Goal: Participate in discussion: Engage in conversation with other users on a specific topic

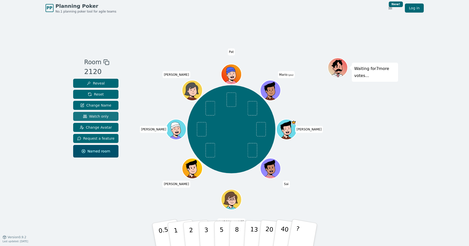
click at [107, 117] on span "Watch only" at bounding box center [96, 116] width 26 height 5
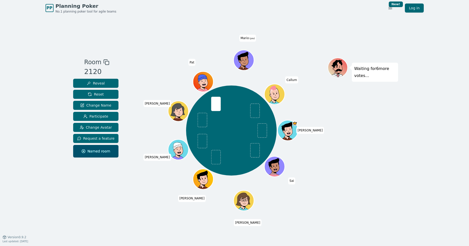
click at [384, 172] on div "Waiting for 6 more votes..." at bounding box center [362, 127] width 70 height 138
click at [398, 121] on div "PP Planning Poker No.1 planning poker tool for agile teams Toggle theme New! Lo…" at bounding box center [234, 123] width 469 height 246
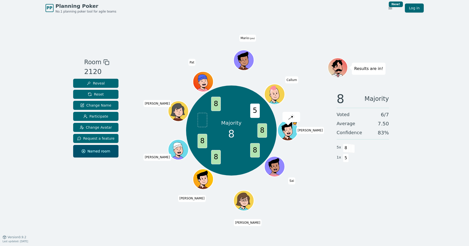
click at [393, 185] on div "8 Majority Voted 6 / 7 Average 7.50 Confidence 83 % 5 x 8 1 x 5" at bounding box center [362, 138] width 70 height 100
click at [375, 202] on div "Room 2120 Reveal Reset Change Name Participate Change Avatar Request a feature …" at bounding box center [234, 126] width 327 height 221
click at [398, 190] on div "PP Planning Poker No.1 planning poker tool for agile teams Toggle theme New! Lo…" at bounding box center [234, 123] width 469 height 246
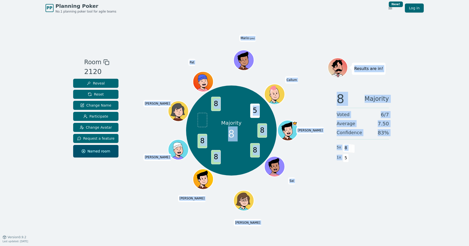
drag, startPoint x: 365, startPoint y: 165, endPoint x: 310, endPoint y: 120, distance: 70.2
click at [310, 120] on div "Room 2120 Reveal Reset Change Name Participate Change Avatar Request a feature …" at bounding box center [234, 127] width 327 height 138
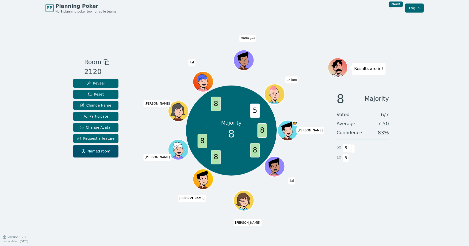
drag, startPoint x: 414, startPoint y: 185, endPoint x: 405, endPoint y: 184, distance: 8.6
click at [414, 185] on div "PP Planning Poker No.1 planning poker tool for agile teams Toggle theme New! Lo…" at bounding box center [234, 123] width 469 height 246
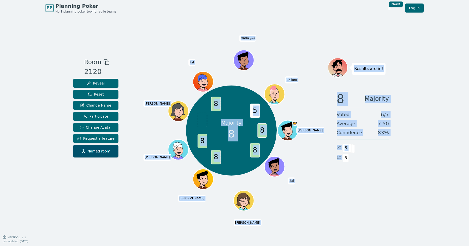
drag, startPoint x: 391, startPoint y: 182, endPoint x: 179, endPoint y: 52, distance: 248.3
click at [179, 52] on div "Room 2120 Reveal Reset Change Name Participate Change Avatar Request a feature …" at bounding box center [234, 126] width 327 height 221
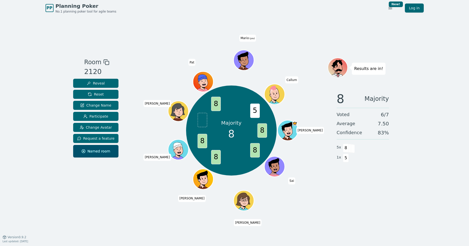
click at [424, 198] on div "PP Planning Poker No.1 planning poker tool for agile teams Toggle theme New! Lo…" at bounding box center [234, 123] width 469 height 246
click at [375, 193] on div "Results are in! 8 Majority Voted 6 / 7 Average 7.50 Confidence 83 % 5 x 8 1 x 5" at bounding box center [362, 127] width 70 height 138
click at [131, 181] on div "Room 2120 Reveal Reset Change Name Participate Change Avatar Request a feature …" at bounding box center [234, 127] width 327 height 138
click at [112, 180] on div "Room 2120 Reveal Reset Change Name Participate Change Avatar Request a feature …" at bounding box center [95, 127] width 49 height 138
click at [380, 196] on div "Room 2120 Reveal Reset Change Name Participate Change Avatar Request a feature …" at bounding box center [234, 126] width 327 height 221
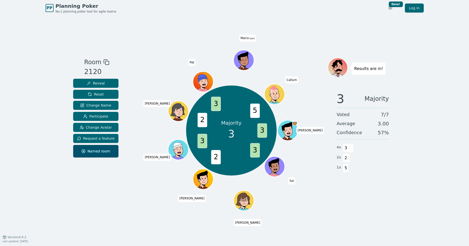
drag, startPoint x: 383, startPoint y: 121, endPoint x: 397, endPoint y: 124, distance: 14.4
click at [385, 121] on span "3.00" at bounding box center [382, 123] width 11 height 7
click at [372, 164] on div "1 x 5" at bounding box center [362, 168] width 52 height 10
drag, startPoint x: 374, startPoint y: 123, endPoint x: 388, endPoint y: 123, distance: 13.3
click at [388, 123] on div "Average 3.00" at bounding box center [362, 123] width 52 height 7
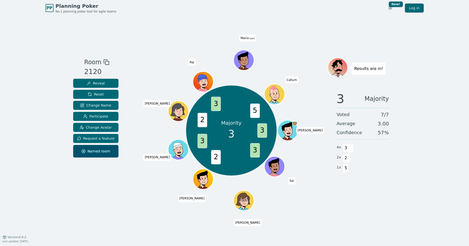
click at [394, 150] on div "3 Majority Voted 7 / 7 Average 3.00 Confidence 57 % 4 x 3 2 x 2 1 x 5" at bounding box center [362, 138] width 70 height 100
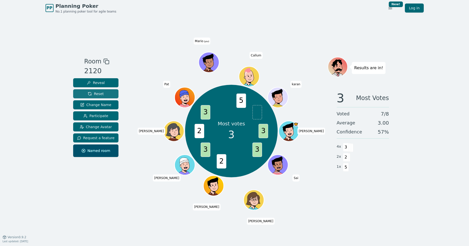
click at [107, 94] on button "Reset" at bounding box center [95, 93] width 45 height 9
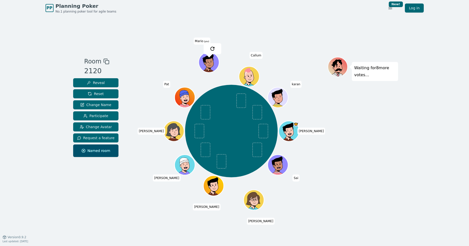
click at [411, 147] on div "PP Planning Poker No.1 planning poker tool for agile teams Toggle theme New! Lo…" at bounding box center [234, 123] width 469 height 246
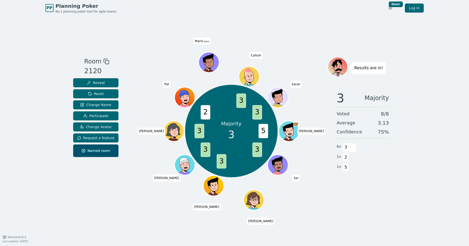
click at [388, 181] on div "3 Majority Voted 8 / 8 Average 3.13 Confidence 75 % 6 x 3 1 x 2 1 x 5" at bounding box center [362, 137] width 70 height 100
click at [103, 96] on button "Reset" at bounding box center [95, 93] width 45 height 9
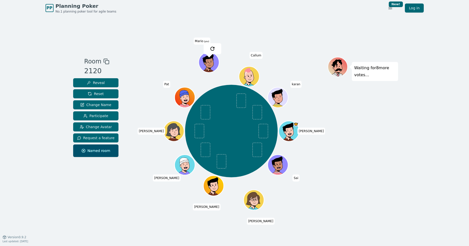
click at [154, 31] on div "Room 2120 Reveal Reset Change Name Participate Change Avatar Request a feature …" at bounding box center [234, 126] width 327 height 221
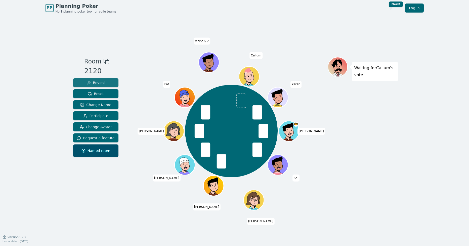
click at [102, 85] on span "Reveal" at bounding box center [96, 82] width 18 height 5
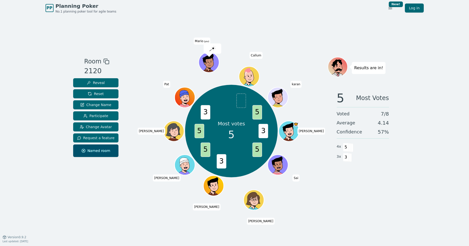
click at [412, 206] on div "PP Planning Poker No.1 planning poker tool for agile teams Toggle theme New! Lo…" at bounding box center [234, 123] width 469 height 246
click at [394, 170] on div "5 Most Votes Voted 7 / 8 Average 4.14 Confidence 57 % 4 x 5 3 x 3" at bounding box center [362, 137] width 70 height 100
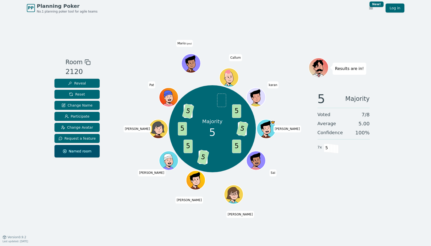
click at [121, 178] on div "Majority 5 3 5 5 3 5 5 5 3 5 5 [PERSON_NAME] [PERSON_NAME] [PERSON_NAME] [PERSO…" at bounding box center [213, 129] width 192 height 125
click at [84, 96] on button "Reset" at bounding box center [77, 94] width 45 height 9
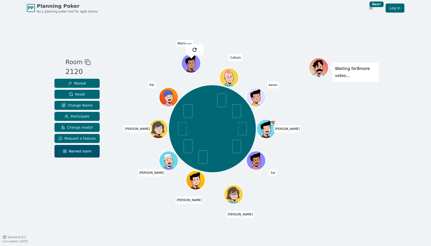
click at [359, 178] on div "Waiting for 8 more votes..." at bounding box center [344, 127] width 70 height 138
click at [369, 163] on div "Waiting for 4 more votes..." at bounding box center [344, 127] width 70 height 138
click at [334, 153] on div "Waiting for 4 more votes..." at bounding box center [344, 127] width 70 height 138
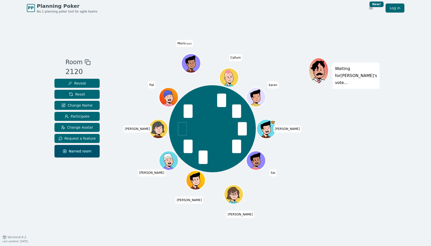
drag, startPoint x: 383, startPoint y: 148, endPoint x: 376, endPoint y: 149, distance: 7.6
click at [383, 148] on div "PP Planning Poker No.1 planning poker tool for agile teams Toggle theme New! Lo…" at bounding box center [215, 123] width 431 height 246
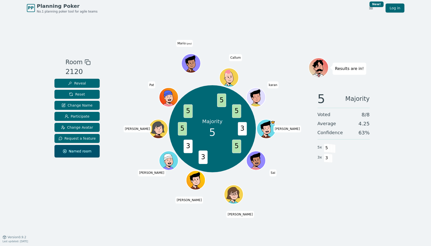
click at [349, 182] on div "5 Majority Voted 8 / 8 Average 4.25 Confidence 63 % 5 x 5 3 x 3" at bounding box center [344, 138] width 70 height 100
click at [399, 156] on div "PP Planning Poker No.1 planning poker tool for agile teams Toggle theme New! Lo…" at bounding box center [215, 123] width 431 height 246
click at [401, 155] on div "PP Planning Poker No.1 planning poker tool for agile teams Toggle theme New! Lo…" at bounding box center [215, 123] width 431 height 246
click at [371, 154] on div "5 Majority Voted 8 / 8 Average 4.25 Confidence 63 % 5 x 5 3 x 3" at bounding box center [344, 138] width 70 height 100
drag, startPoint x: 362, startPoint y: 184, endPoint x: 314, endPoint y: 144, distance: 63.1
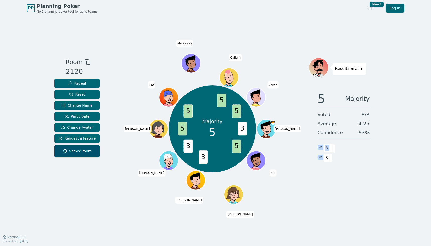
click at [314, 144] on div "5 Majority Voted 8 / 8 Average 4.25 Confidence 63 % 5 x 5 3 x 3" at bounding box center [344, 138] width 70 height 100
click at [393, 178] on div "PP Planning Poker No.1 planning poker tool for agile teams Toggle theme New! Lo…" at bounding box center [215, 123] width 431 height 246
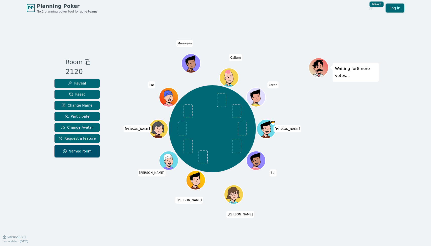
click at [118, 81] on div "[PERSON_NAME] [PERSON_NAME] [PERSON_NAME] [PERSON_NAME] [PERSON_NAME] (you) [PE…" at bounding box center [213, 129] width 192 height 125
click at [135, 75] on div "[PERSON_NAME] [PERSON_NAME] [PERSON_NAME] [PERSON_NAME] [PERSON_NAME] (you) [PE…" at bounding box center [213, 129] width 192 height 125
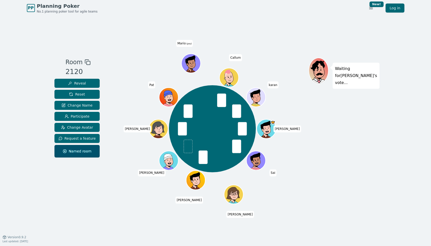
click at [135, 75] on div "[PERSON_NAME] [PERSON_NAME] [PERSON_NAME] [PERSON_NAME] [PERSON_NAME] (you) [PE…" at bounding box center [213, 129] width 192 height 125
click at [90, 84] on button "Reveal" at bounding box center [77, 83] width 45 height 9
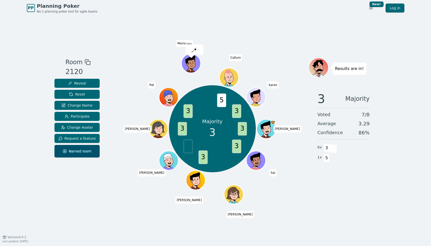
click at [379, 164] on div "PP Planning Poker No.1 planning poker tool for agile teams Toggle theme New! Lo…" at bounding box center [215, 123] width 431 height 246
click at [370, 171] on div "3 Majority Voted 7 / 8 Average 3.29 Confidence 86 % 6 x 3 1 x 5" at bounding box center [344, 138] width 70 height 100
click at [367, 178] on div "3 Majority Voted 7 / 8 Average 3.29 Confidence 86 % 6 x 3 1 x 5" at bounding box center [344, 138] width 70 height 100
click at [83, 93] on span "Reset" at bounding box center [77, 94] width 16 height 5
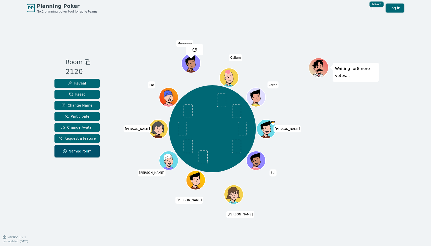
click at [130, 57] on div "Room 2120 Reveal Reset Change Name Participate Change Avatar Request a feature …" at bounding box center [216, 126] width 327 height 221
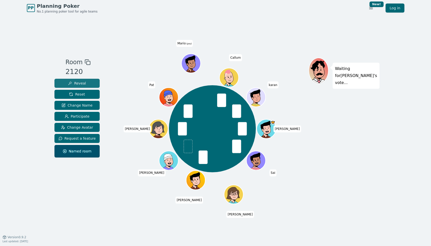
click at [85, 83] on button "Reveal" at bounding box center [77, 83] width 45 height 9
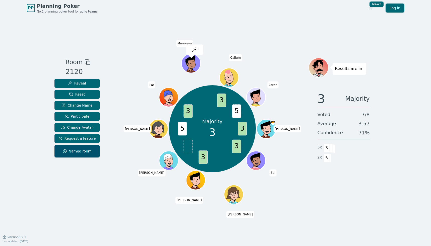
click at [358, 171] on div "3 Majority Voted 7 / 8 Average 3.57 Confidence 71 % 5 x 3 2 x 5" at bounding box center [344, 138] width 70 height 100
click at [79, 95] on span "Reset" at bounding box center [77, 94] width 16 height 5
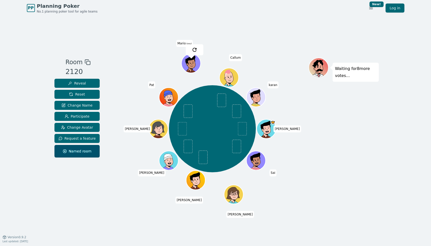
click at [134, 84] on div "[PERSON_NAME] [PERSON_NAME] [PERSON_NAME] [PERSON_NAME] [PERSON_NAME] (you) [PE…" at bounding box center [213, 129] width 192 height 125
click at [133, 48] on div "Room 2120 Reveal Reset Change Name Participate Change Avatar Request a feature …" at bounding box center [216, 126] width 327 height 221
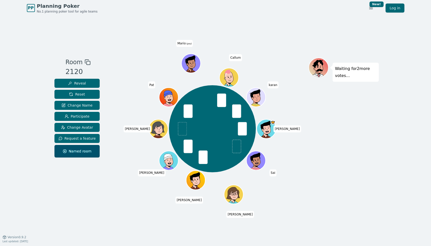
click at [143, 64] on div at bounding box center [213, 62] width 192 height 9
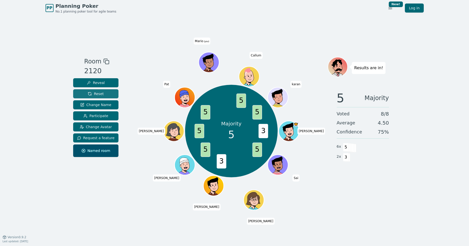
click at [104, 95] on button "Reset" at bounding box center [95, 93] width 45 height 9
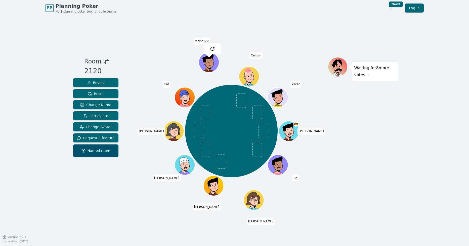
click at [144, 53] on div "Room 2120 Reveal Reset Change Name Participate Change Avatar Request a feature …" at bounding box center [234, 126] width 327 height 221
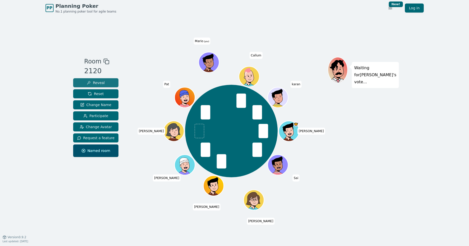
click at [107, 82] on button "Reveal" at bounding box center [95, 82] width 45 height 9
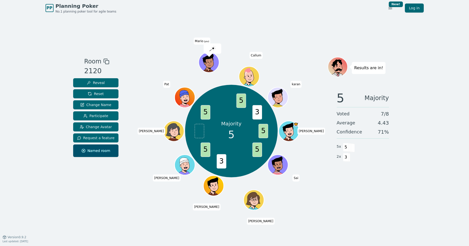
click at [399, 195] on div "PP Planning Poker No.1 planning poker tool for agile teams Toggle theme New! Lo…" at bounding box center [234, 123] width 469 height 246
click at [95, 93] on span "Reset" at bounding box center [96, 93] width 16 height 5
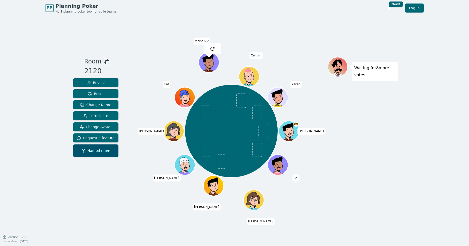
click at [42, 92] on div "PP Planning Poker No.1 planning poker tool for agile teams Toggle theme New! Lo…" at bounding box center [234, 123] width 469 height 246
click at [391, 164] on div "Waiting for 4 more votes..." at bounding box center [362, 126] width 70 height 139
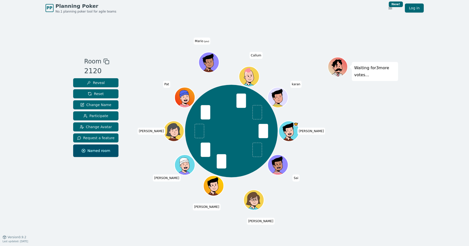
click at [308, 33] on div "Room 2120 Reveal Reset Change Name Participate Change Avatar Request a feature …" at bounding box center [234, 126] width 327 height 221
click at [101, 85] on span "Reveal" at bounding box center [96, 82] width 18 height 5
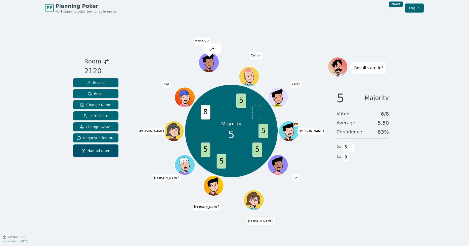
click at [389, 212] on div "Room 2120 Reveal Reset Change Name Participate Change Avatar Request a feature …" at bounding box center [234, 126] width 327 height 221
click at [345, 187] on div "5 Majority Voted 6 / 8 Average 5.50 Confidence 83 % 5 x 5 1 x 8" at bounding box center [362, 137] width 70 height 100
